Goal: Task Accomplishment & Management: Manage account settings

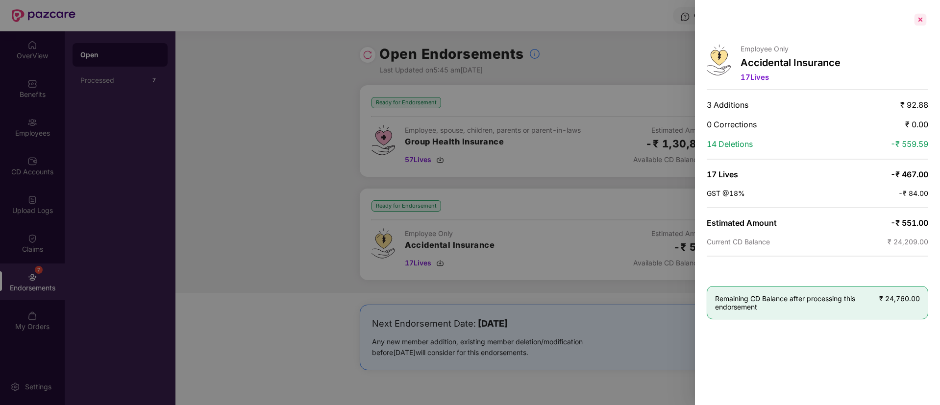
click at [920, 20] on div at bounding box center [920, 20] width 16 height 16
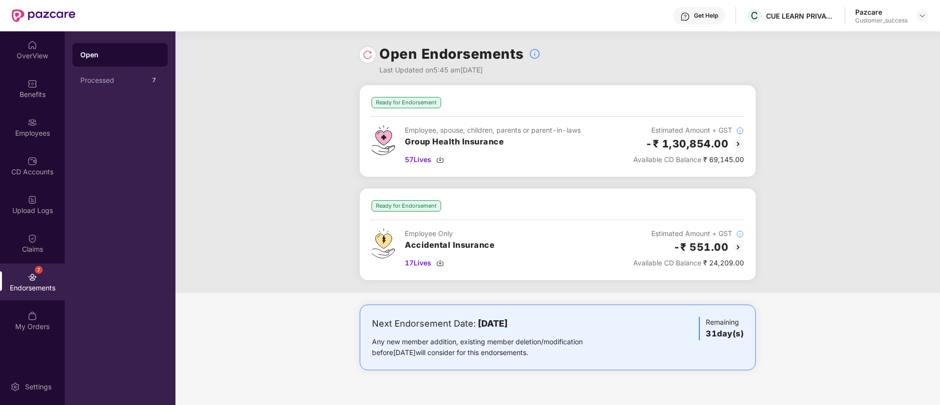
click at [374, 59] on div at bounding box center [368, 55] width 16 height 16
click at [368, 55] on img at bounding box center [368, 55] width 10 height 10
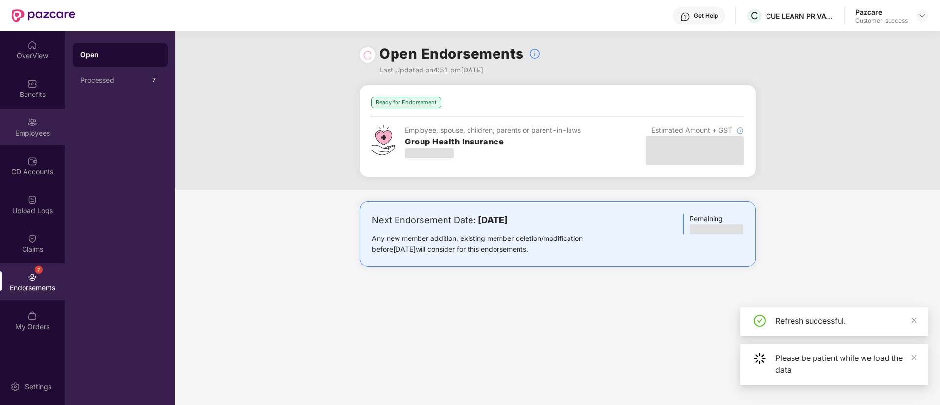
click at [31, 128] on div "Employees" at bounding box center [32, 133] width 65 height 10
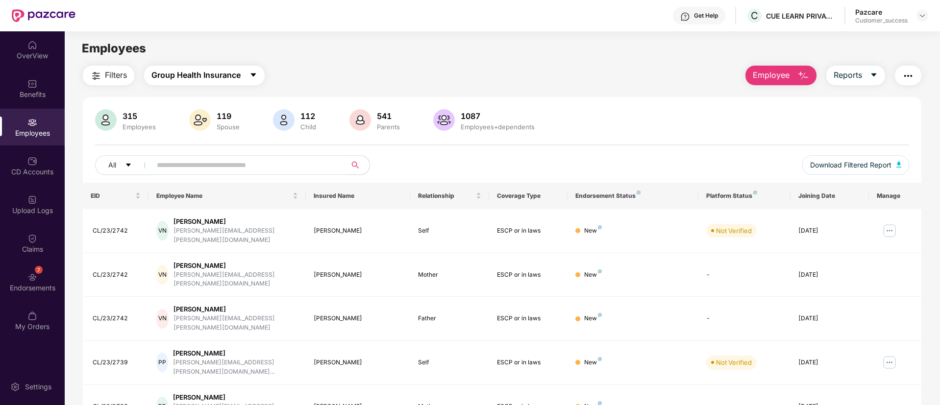
click at [206, 66] on button "Group Health Insurance" at bounding box center [204, 76] width 121 height 20
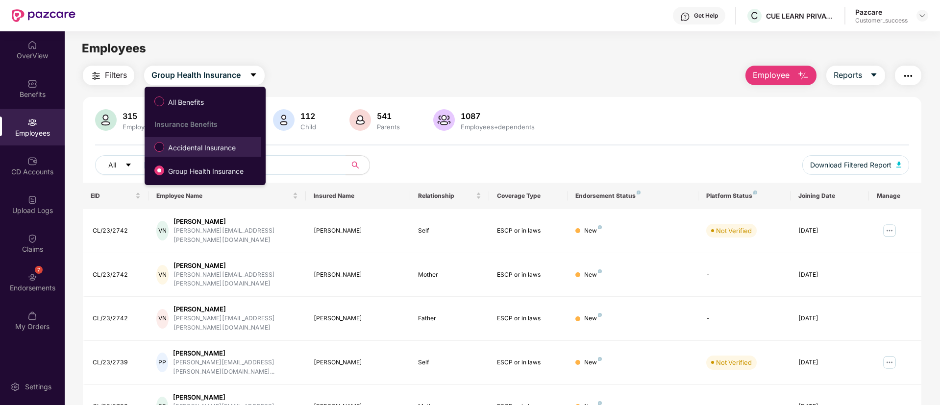
click at [195, 156] on li "Accidental Insurance" at bounding box center [203, 147] width 117 height 20
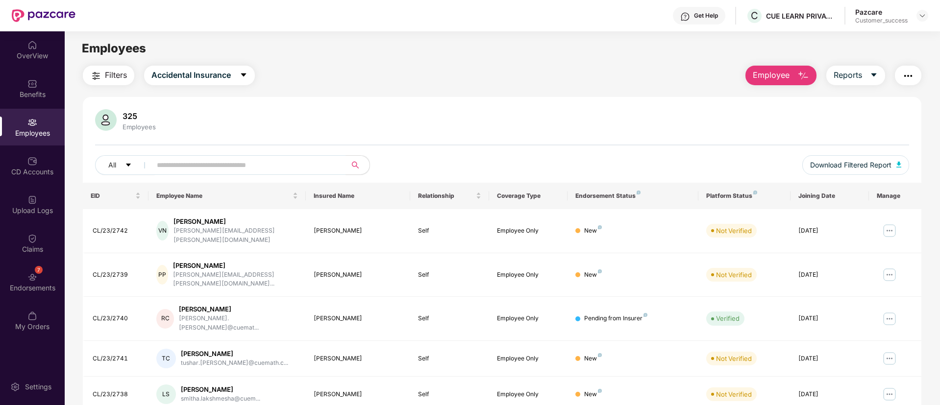
click at [910, 77] on img "button" at bounding box center [908, 76] width 12 height 12
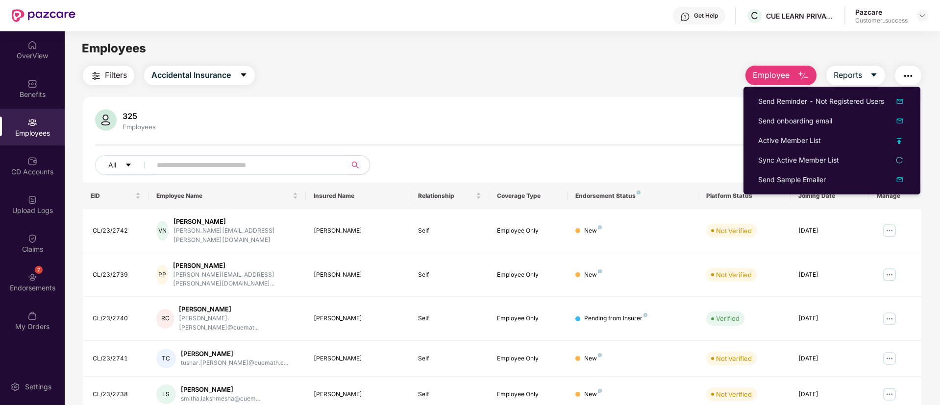
drag, startPoint x: 911, startPoint y: 144, endPoint x: 901, endPoint y: 142, distance: 10.9
click at [901, 142] on li "Active Member List" at bounding box center [831, 141] width 177 height 20
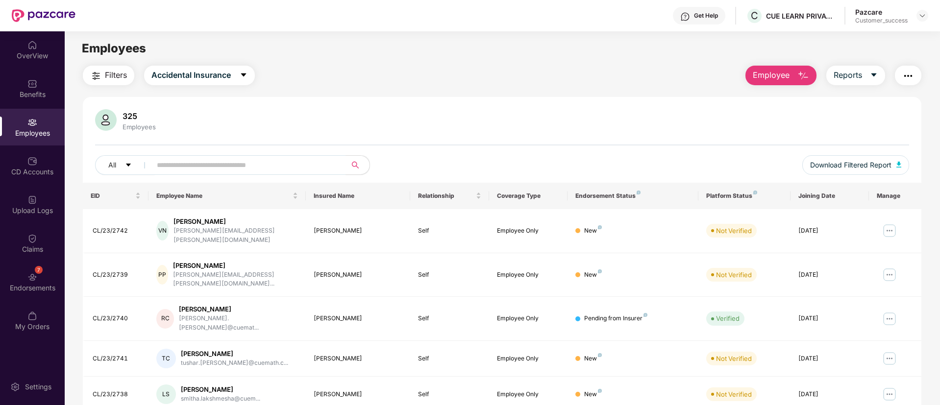
click at [901, 142] on div "325 Employees All Download Filtered Report" at bounding box center [502, 145] width 838 height 73
click at [920, 12] on img at bounding box center [922, 16] width 8 height 8
click at [683, 86] on div "Filters Accidental Insurance Employee Reports 325 Employees All Download Filter…" at bounding box center [502, 355] width 838 height 578
click at [914, 73] on button "button" at bounding box center [908, 76] width 26 height 20
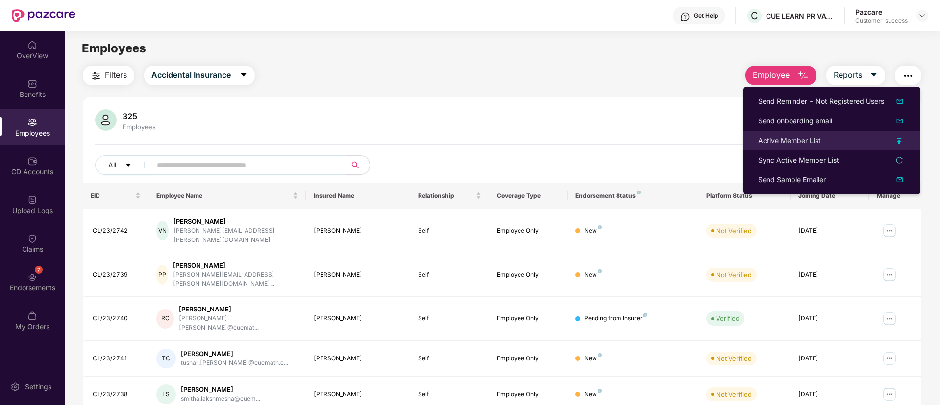
click at [899, 137] on div "Active Member List" at bounding box center [831, 140] width 147 height 11
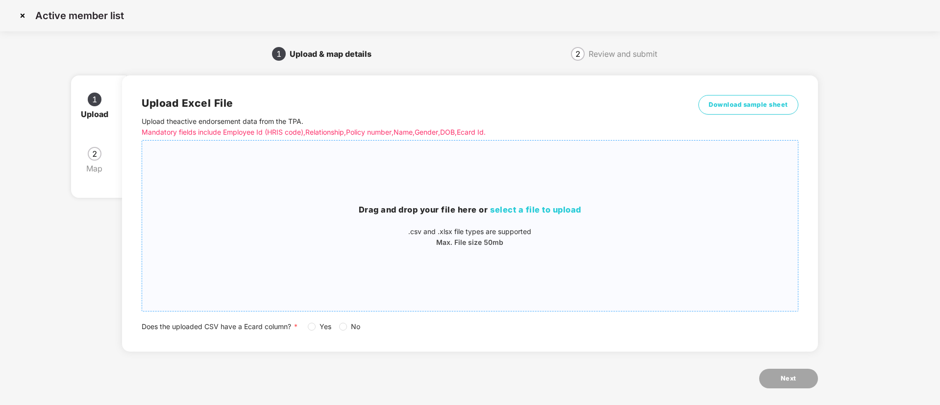
click at [546, 205] on span "select a file to upload" at bounding box center [535, 210] width 91 height 10
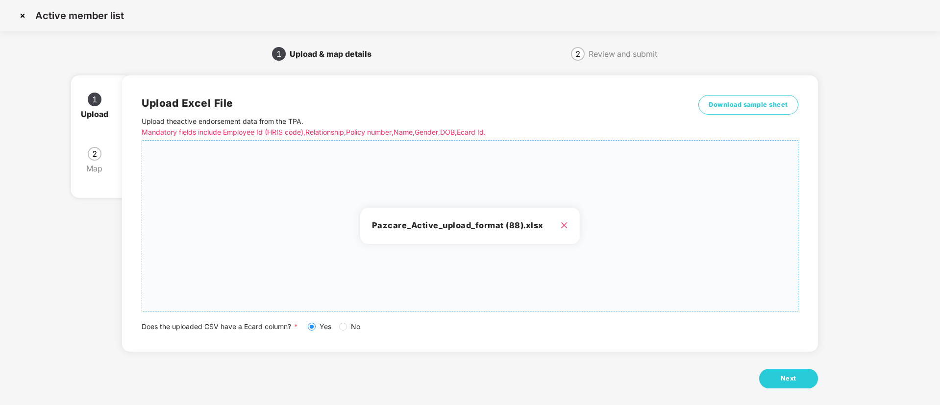
click at [347, 331] on span "No" at bounding box center [355, 326] width 17 height 11
click at [817, 380] on button "Next" at bounding box center [788, 379] width 59 height 20
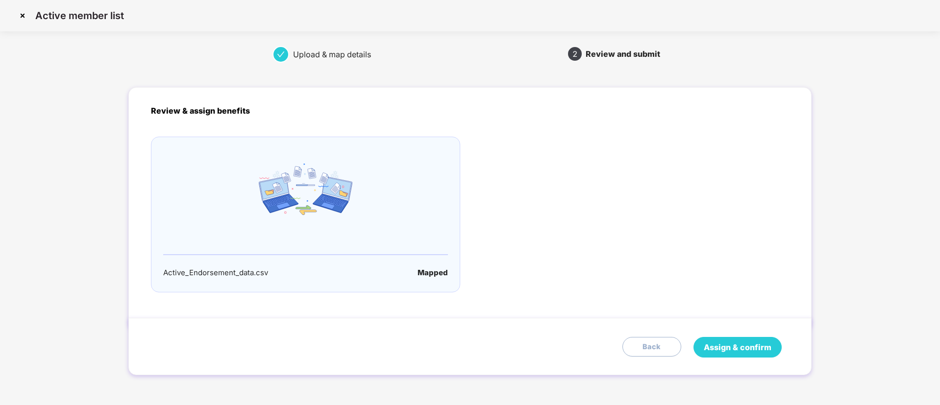
click at [708, 342] on span "Assign & confirm" at bounding box center [738, 347] width 68 height 12
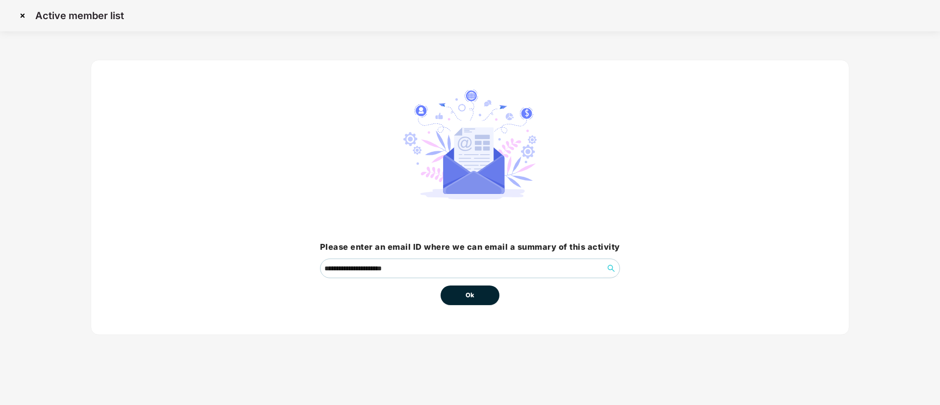
click at [464, 296] on button "Ok" at bounding box center [469, 296] width 59 height 20
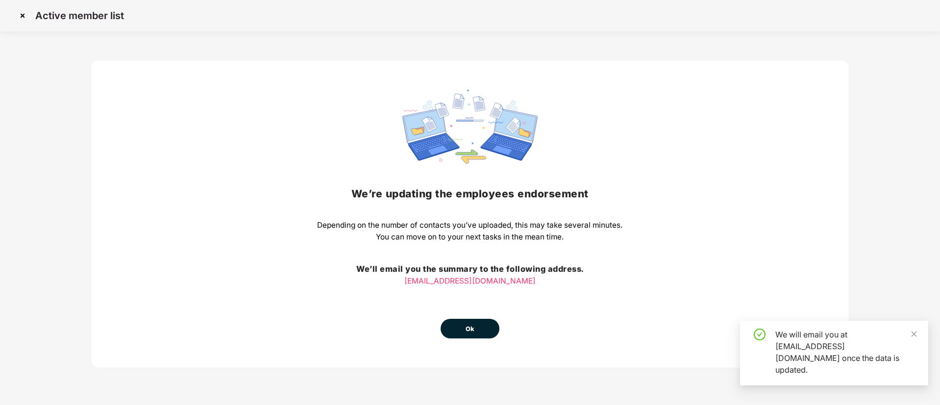
click at [476, 330] on button "Ok" at bounding box center [469, 329] width 59 height 20
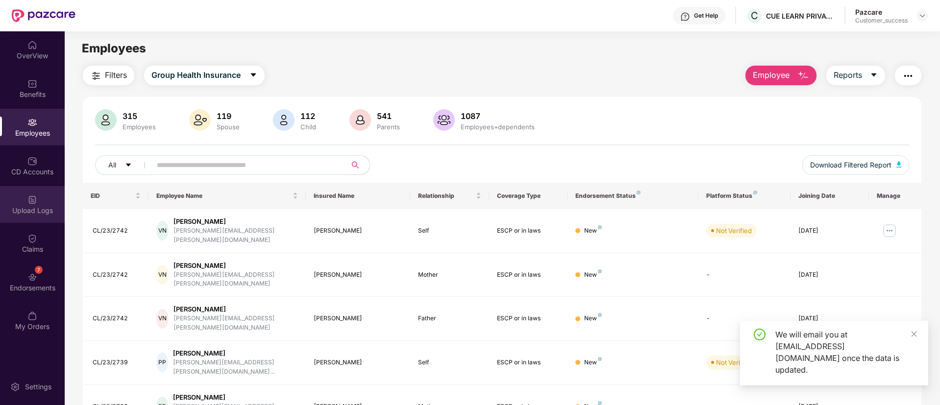
click at [30, 216] on div "Upload Logs" at bounding box center [32, 204] width 65 height 37
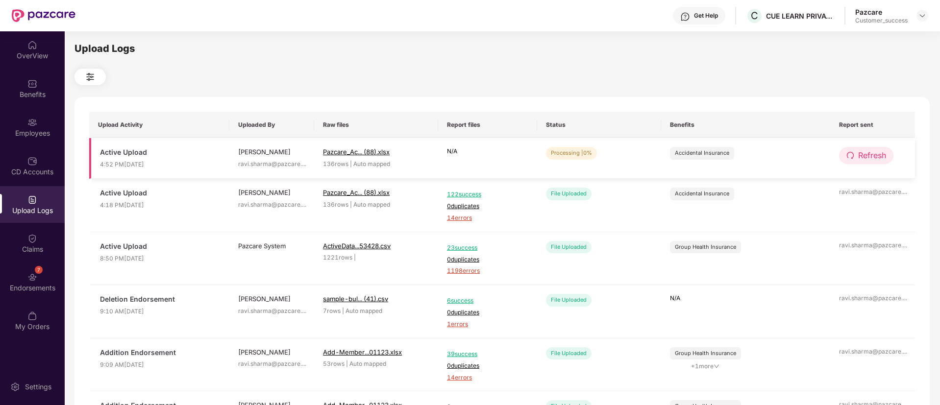
click at [858, 158] on span "Refresh" at bounding box center [872, 155] width 28 height 12
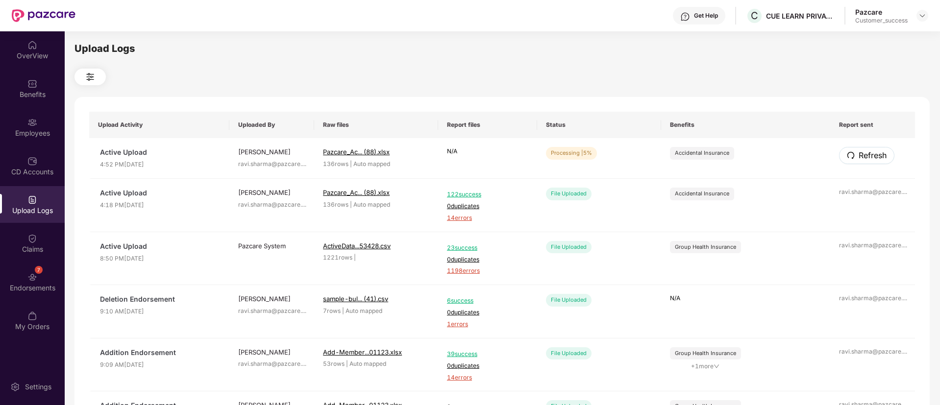
click at [858, 158] on span "Refresh" at bounding box center [872, 155] width 28 height 12
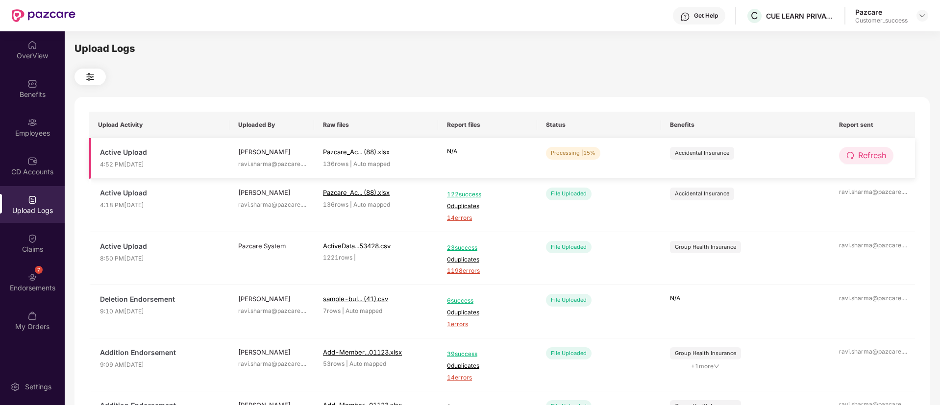
click at [869, 149] on span "Refresh" at bounding box center [872, 155] width 28 height 12
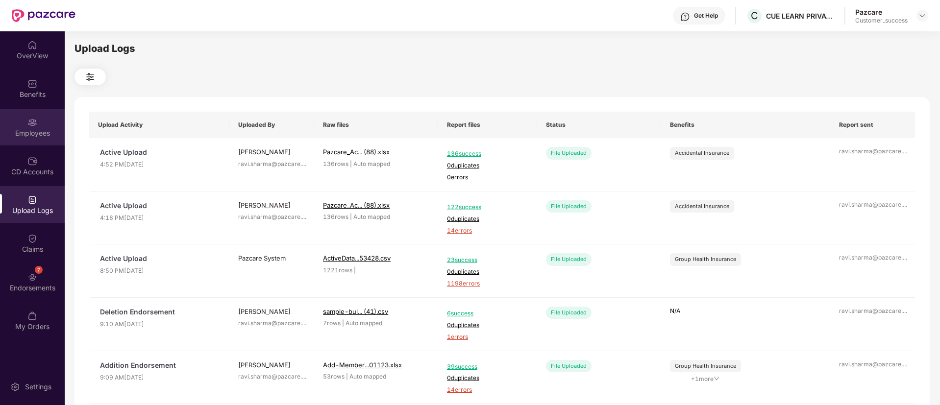
click at [28, 130] on div "Employees" at bounding box center [32, 133] width 65 height 10
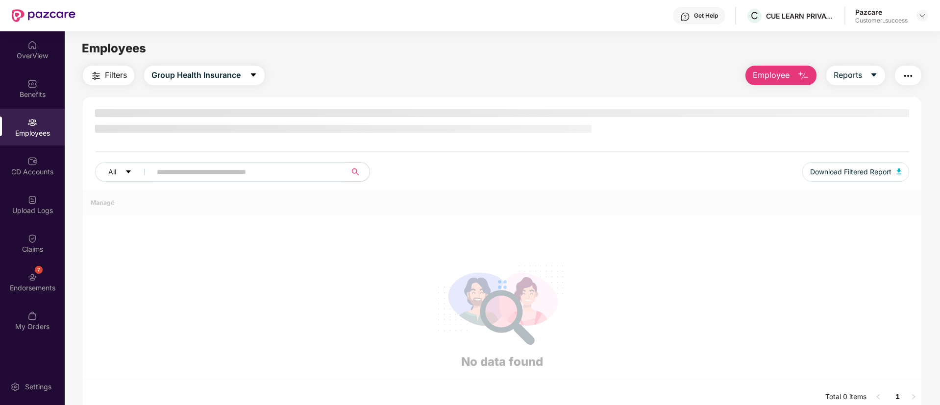
click at [28, 130] on div "Employees" at bounding box center [32, 133] width 65 height 10
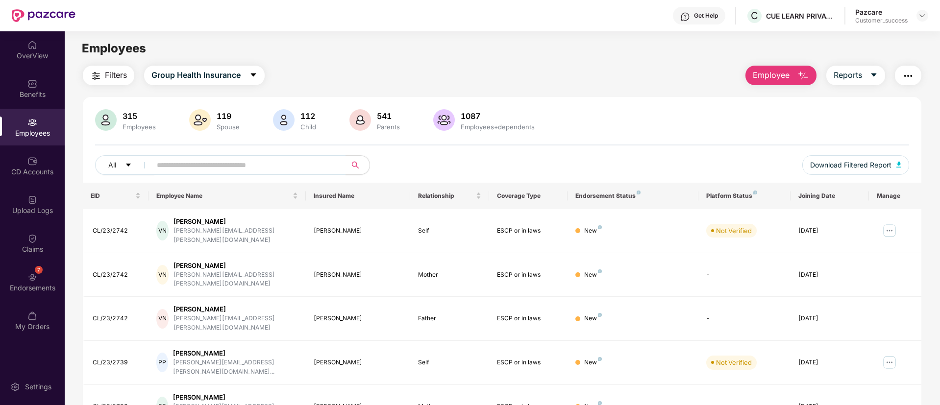
click at [536, 84] on div "Filters Group Health Insurance Employee Reports" at bounding box center [502, 76] width 838 height 20
click at [211, 77] on span "Group Health Insurance" at bounding box center [195, 75] width 89 height 12
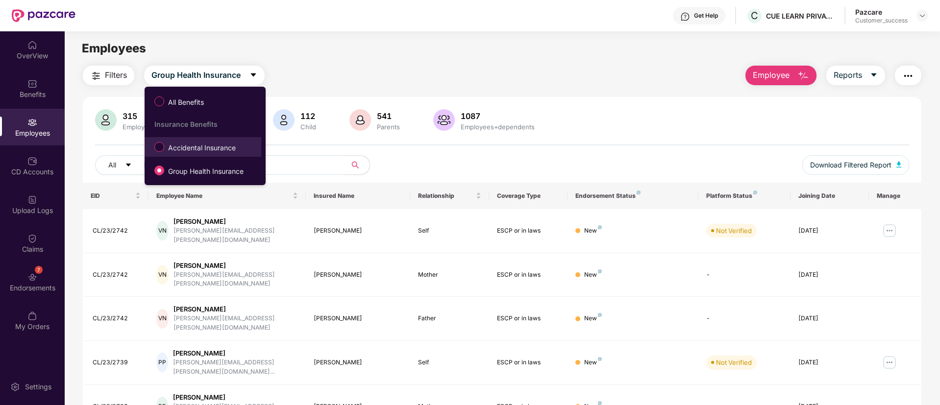
click at [202, 156] on li "Accidental Insurance" at bounding box center [203, 147] width 117 height 20
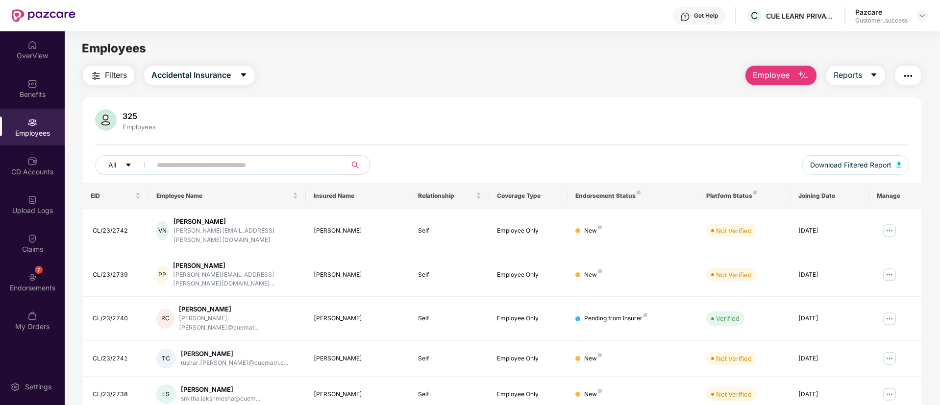
click at [473, 48] on div "Employees" at bounding box center [502, 48] width 875 height 19
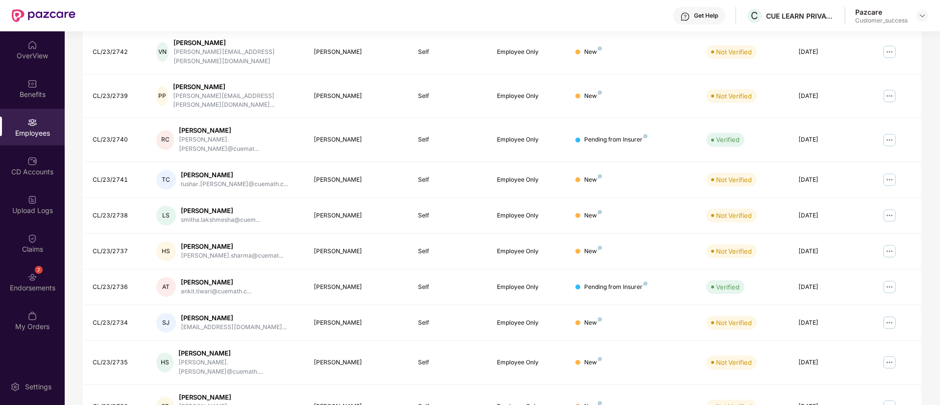
scroll to position [197, 0]
